Goal: Transaction & Acquisition: Purchase product/service

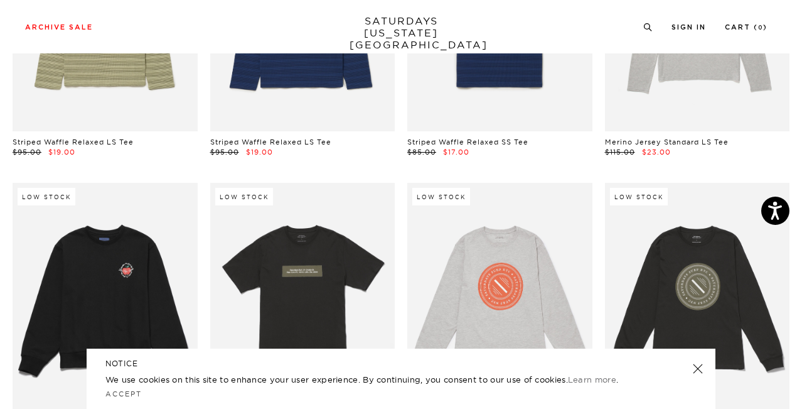
scroll to position [13663, 8]
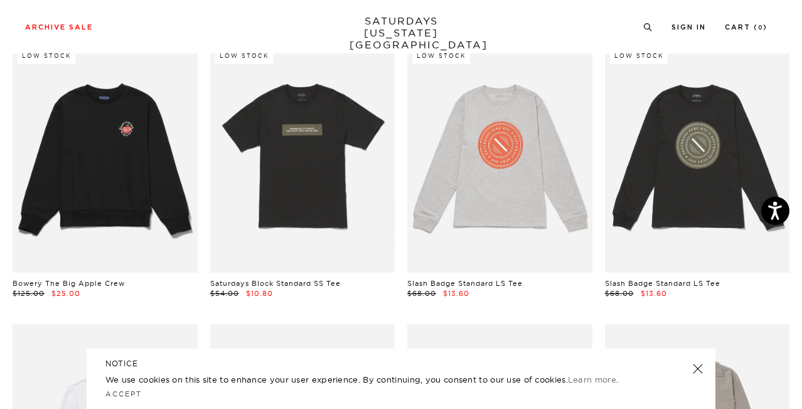
click at [697, 365] on link at bounding box center [698, 369] width 18 height 18
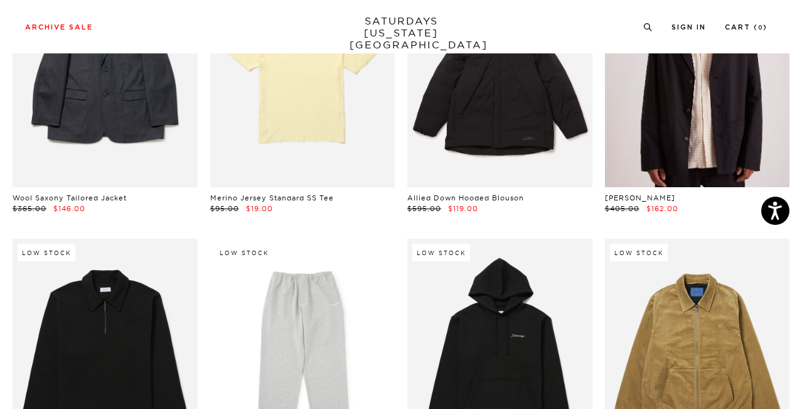
scroll to position [16230, 4]
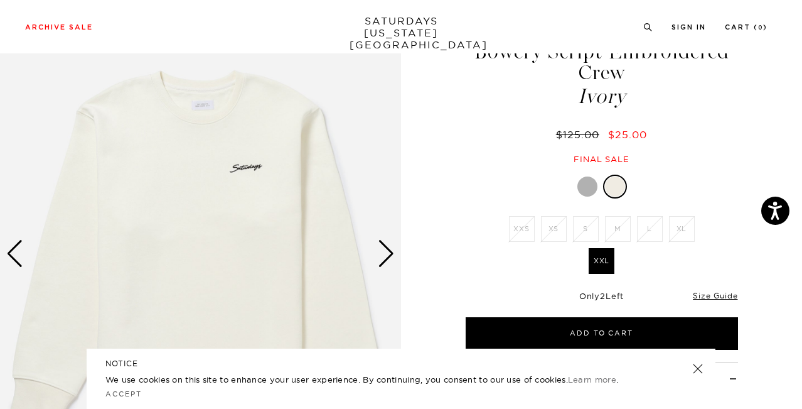
scroll to position [67, 1]
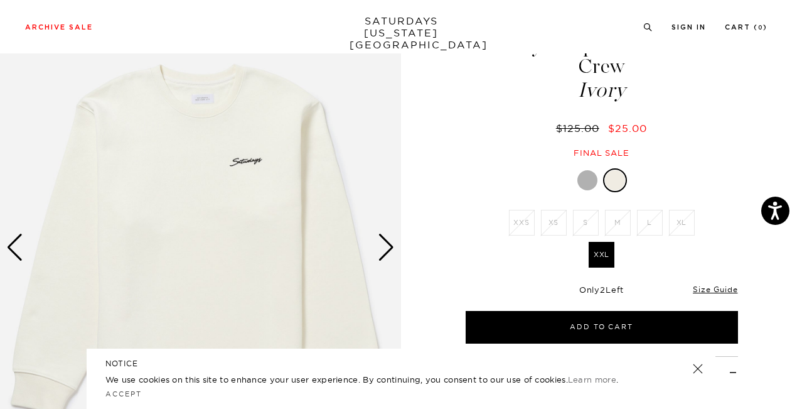
click at [588, 183] on div at bounding box center [588, 180] width 20 height 20
